Goal: Transaction & Acquisition: Purchase product/service

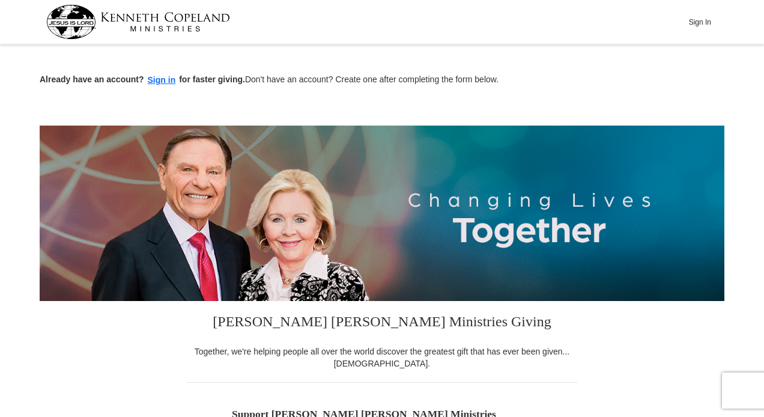
drag, startPoint x: 0, startPoint y: 0, endPoint x: 50, endPoint y: 326, distance: 329.8
click at [158, 79] on button "Sign in" at bounding box center [161, 80] width 35 height 14
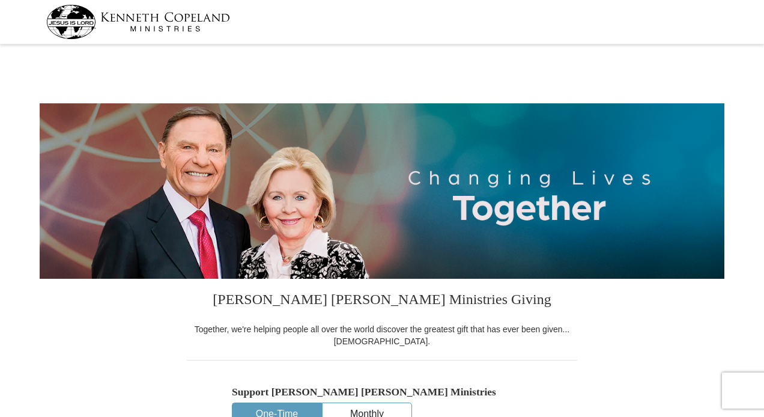
select select "TN"
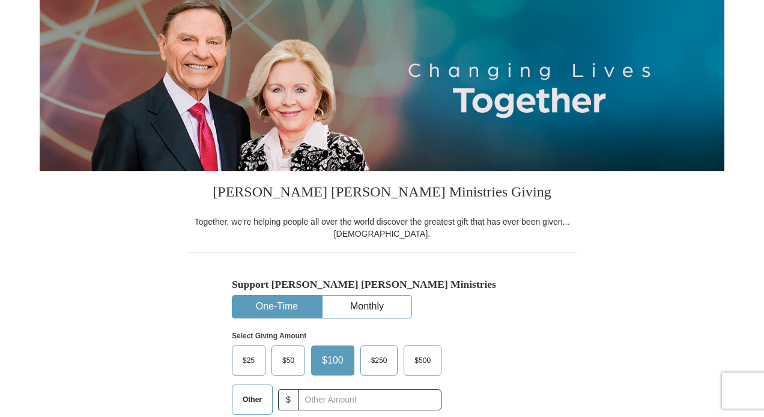
scroll to position [240, 0]
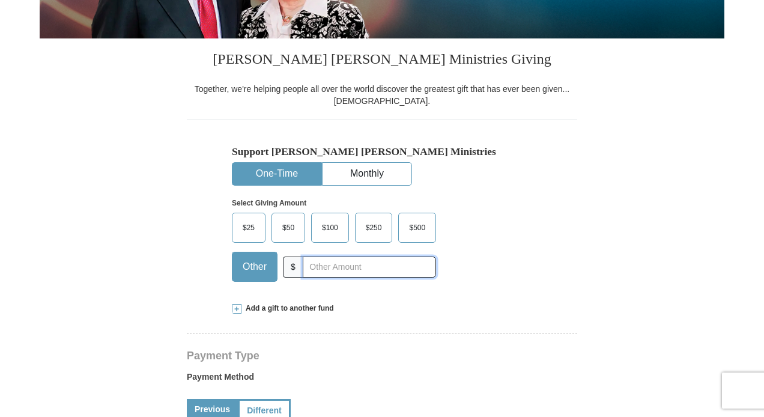
click at [320, 265] on input "text" at bounding box center [369, 266] width 133 height 21
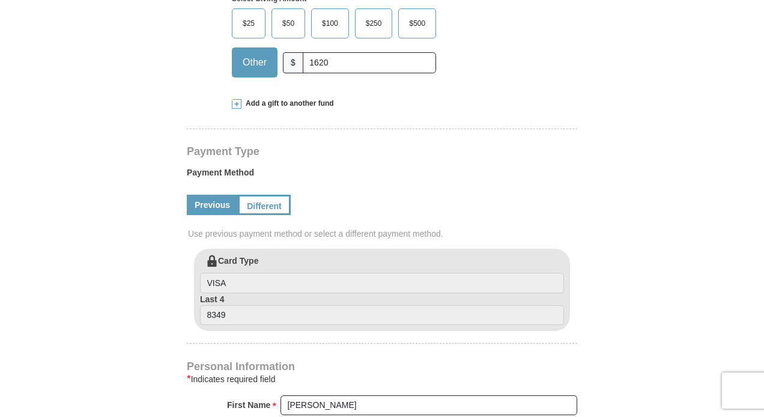
scroll to position [480, 0]
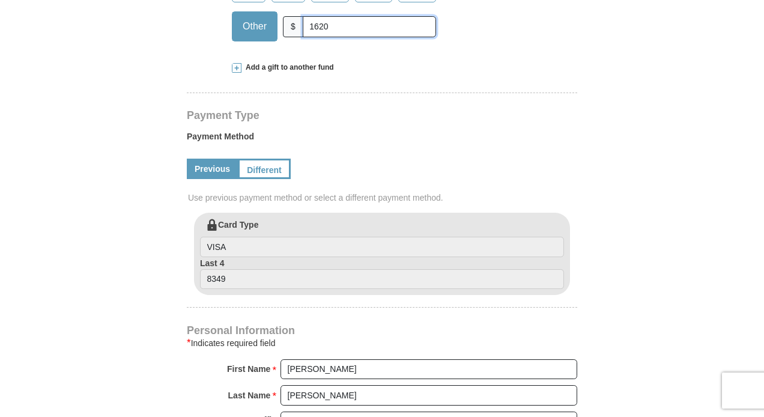
drag, startPoint x: 346, startPoint y: 26, endPoint x: 286, endPoint y: 23, distance: 59.5
click at [287, 23] on div "Other $ 1620" at bounding box center [334, 26] width 204 height 30
type input "1140"
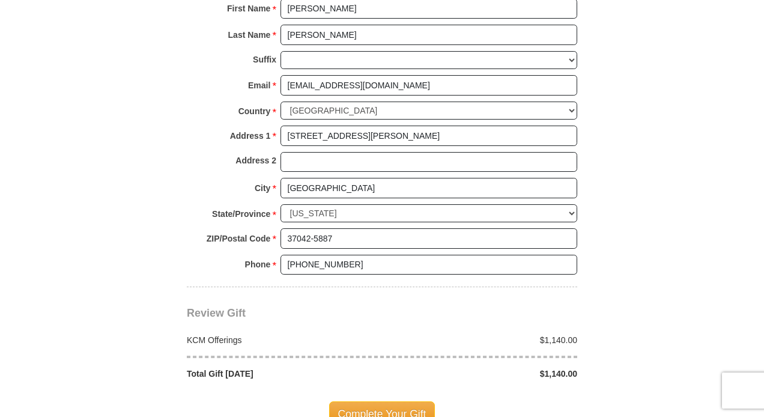
scroll to position [960, 0]
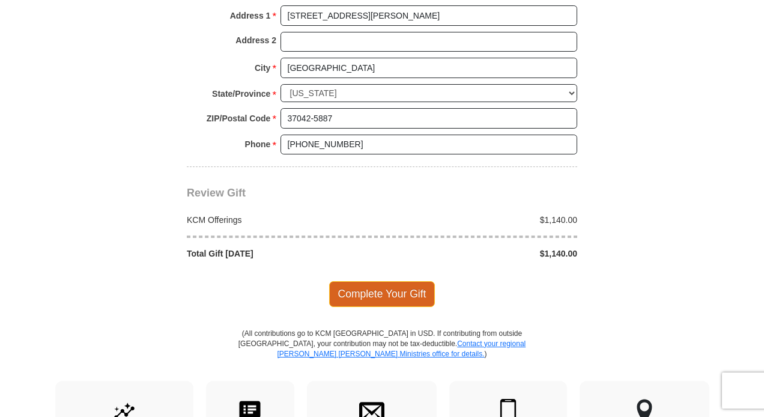
click at [375, 288] on span "Complete Your Gift" at bounding box center [382, 293] width 106 height 25
